Goal: Find specific page/section: Find specific page/section

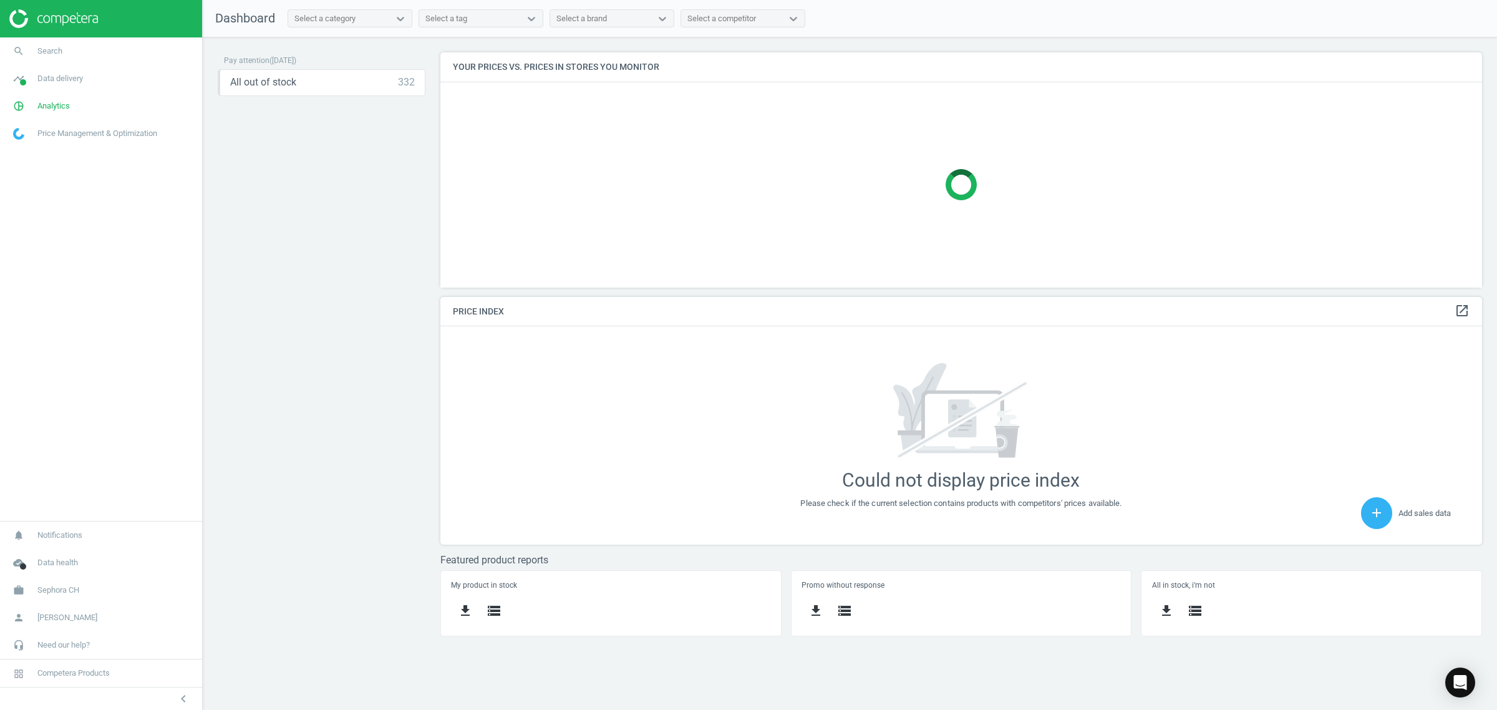
scroll to position [322, 1065]
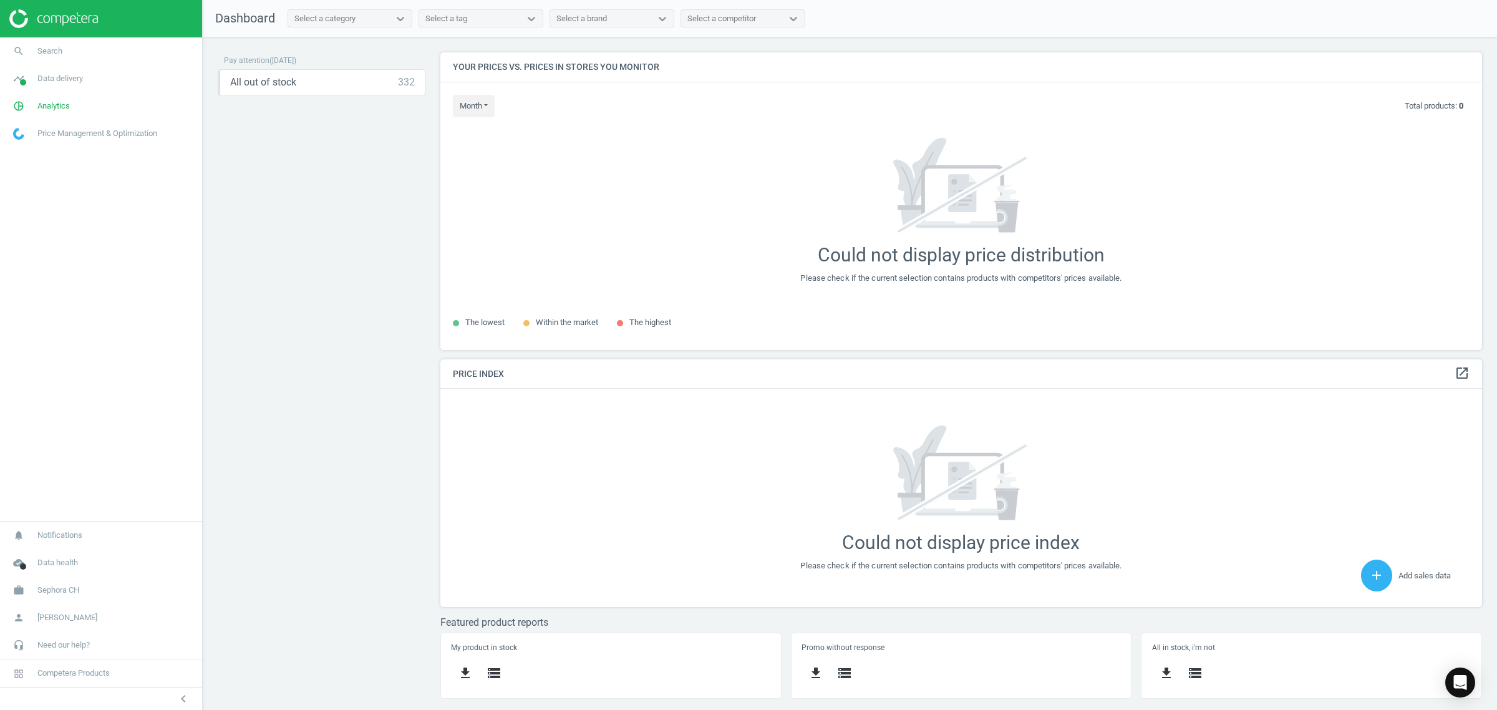
click at [287, 60] on span "( [DATE] )" at bounding box center [282, 60] width 27 height 9
click at [57, 51] on span "Search" at bounding box center [49, 51] width 25 height 11
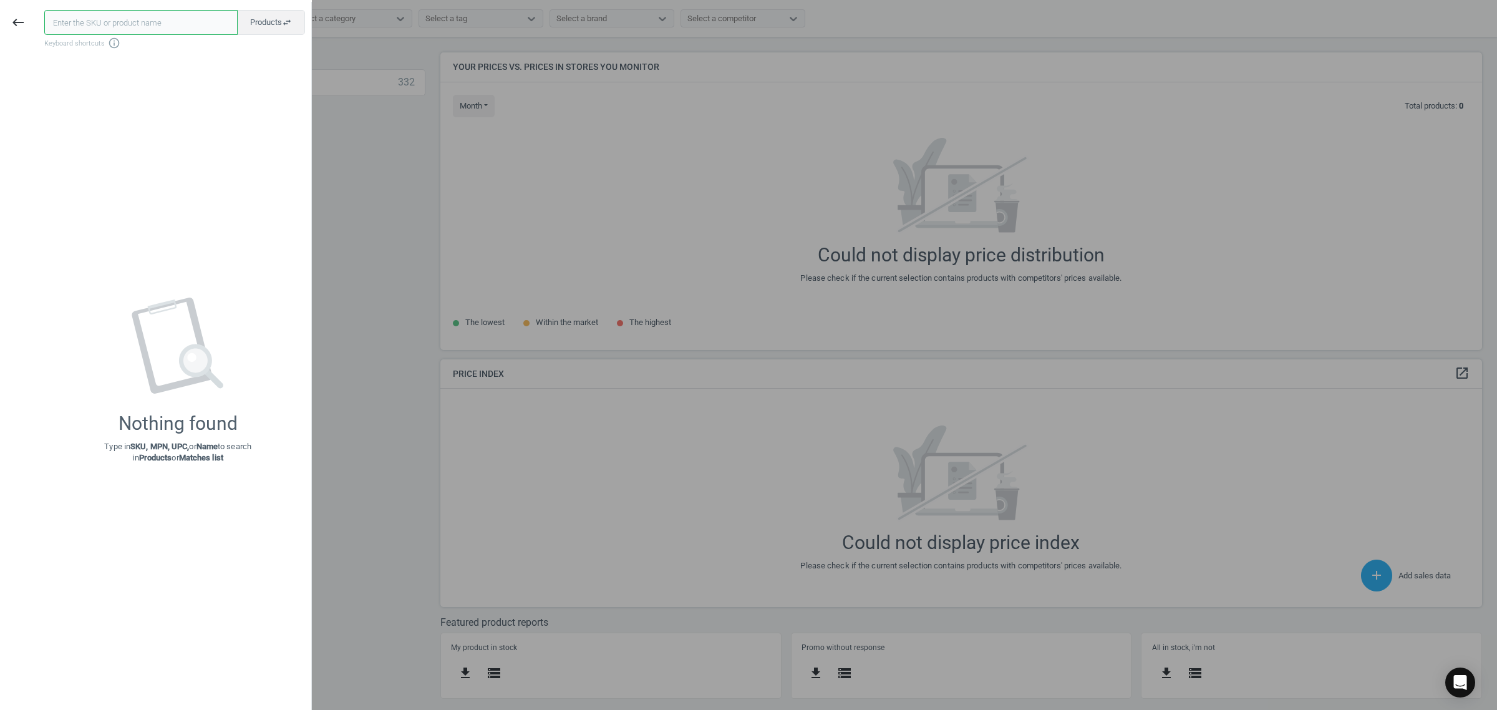
click at [79, 23] on input "text" at bounding box center [140, 22] width 193 height 25
click at [178, 32] on input "text" at bounding box center [140, 22] width 193 height 25
paste input "690234"
type input "690234"
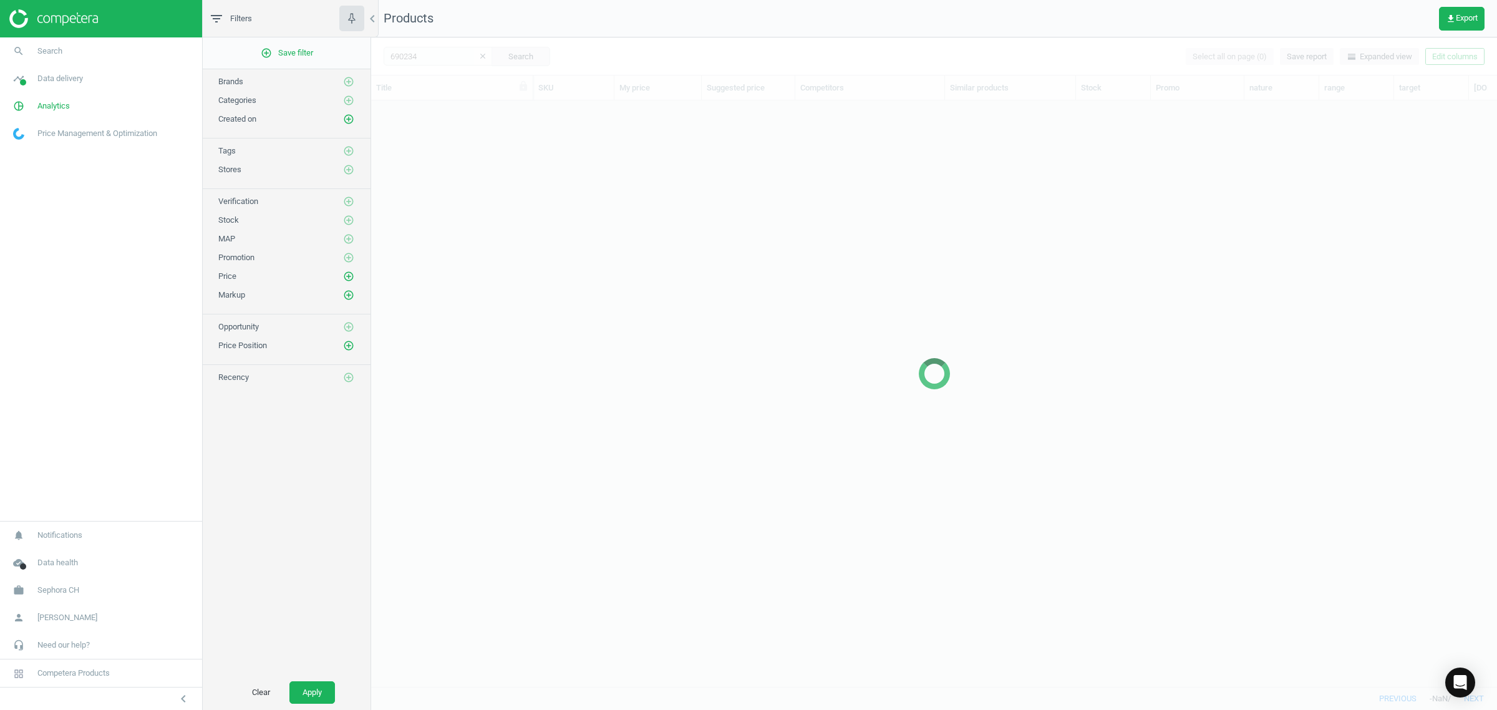
scroll to position [562, 1114]
